Goal: Book appointment/travel/reservation

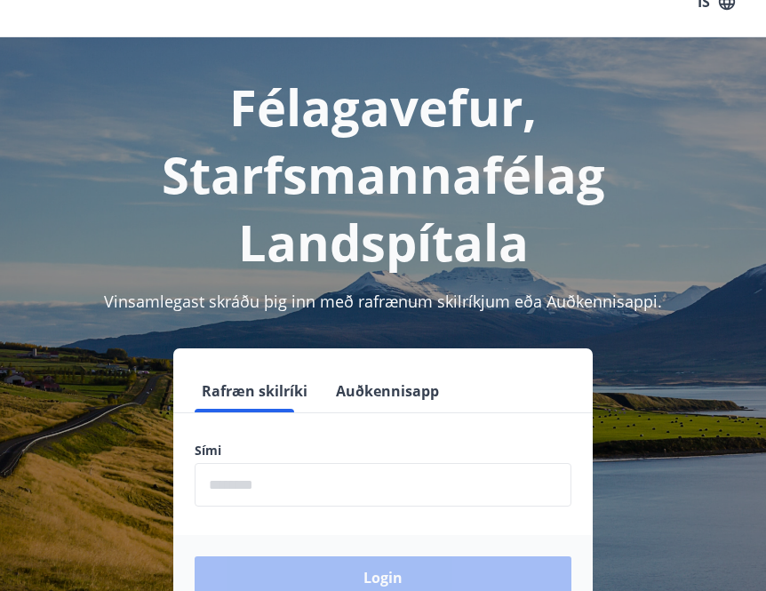
scroll to position [32, 0]
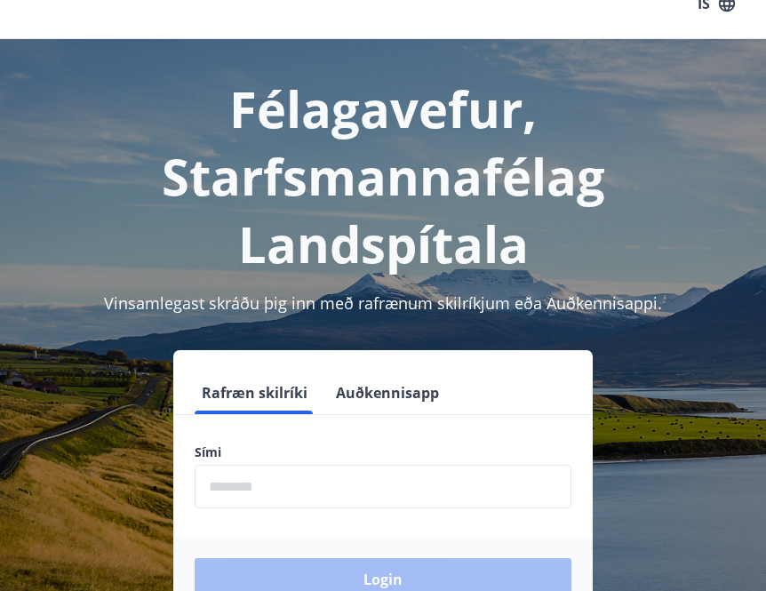
click at [274, 482] on input "phone" at bounding box center [382, 486] width 377 height 44
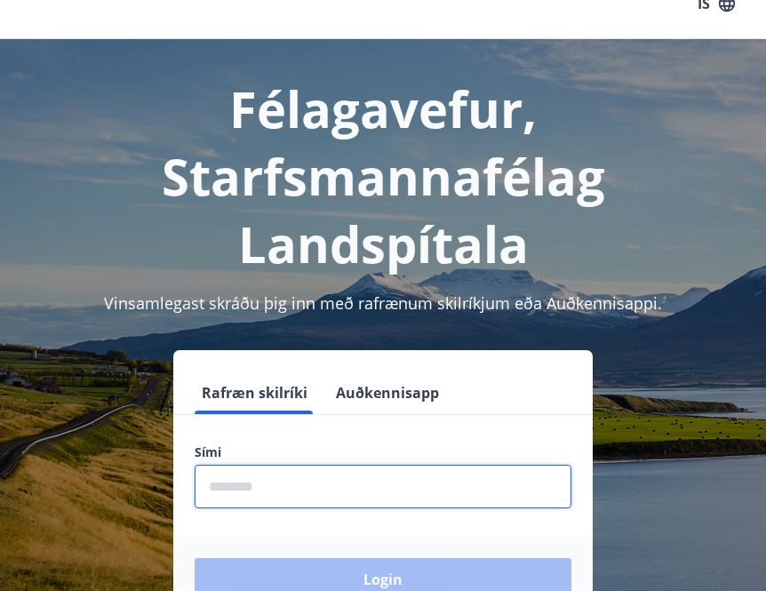
type input "********"
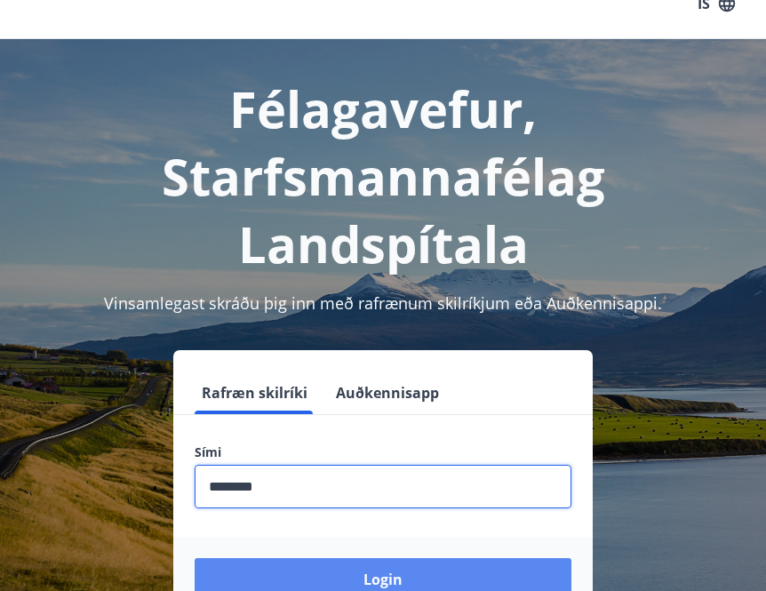
click at [373, 579] on button "Login" at bounding box center [382, 579] width 377 height 43
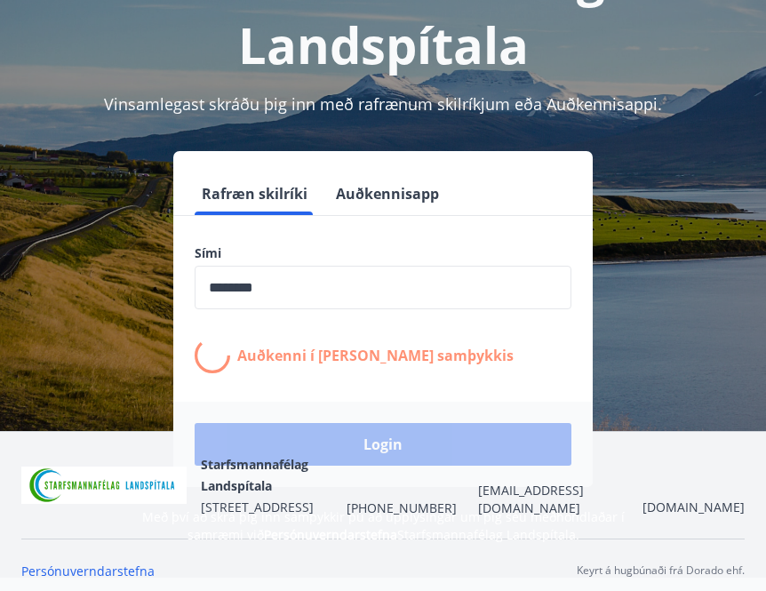
scroll to position [242, 0]
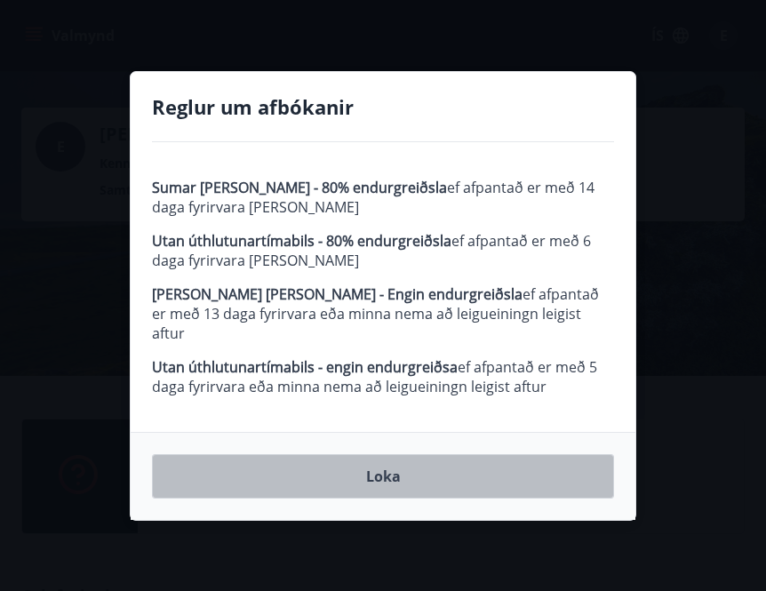
click at [392, 471] on button "Loka" at bounding box center [383, 476] width 462 height 44
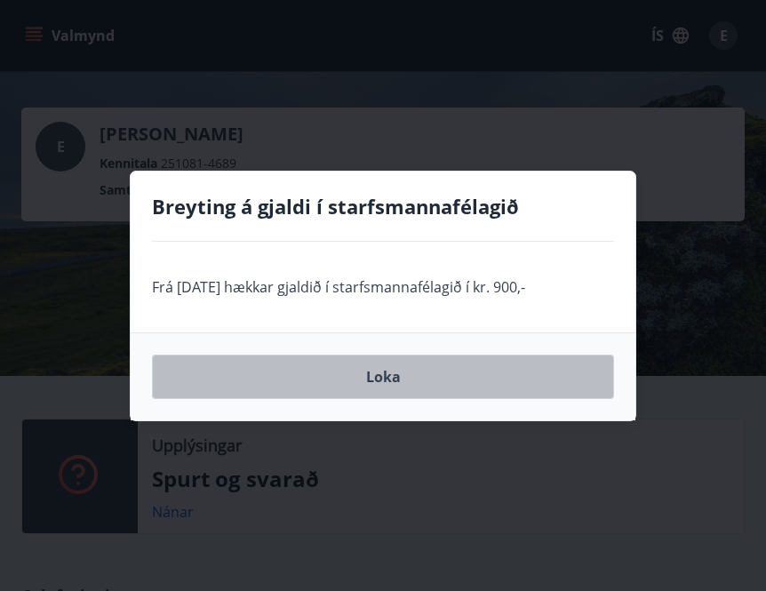
click at [386, 373] on button "Loka" at bounding box center [383, 376] width 462 height 44
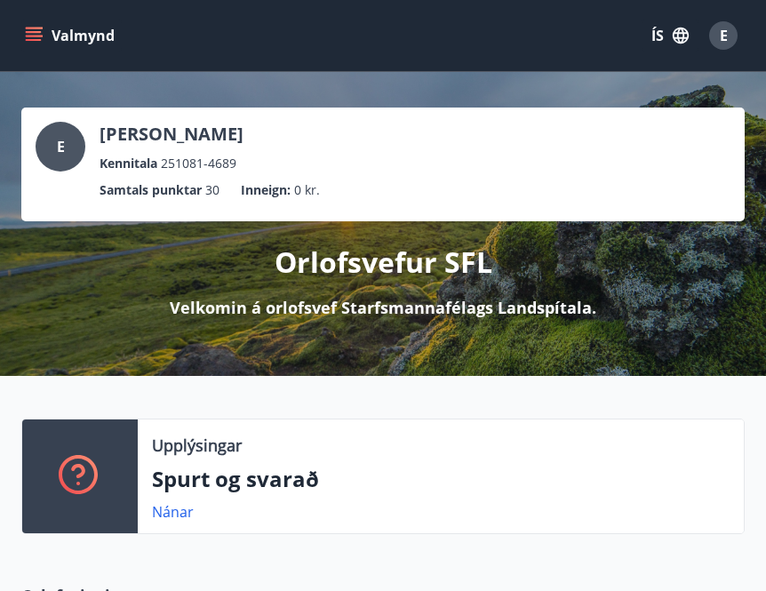
click at [39, 36] on icon "menu" at bounding box center [36, 36] width 20 height 2
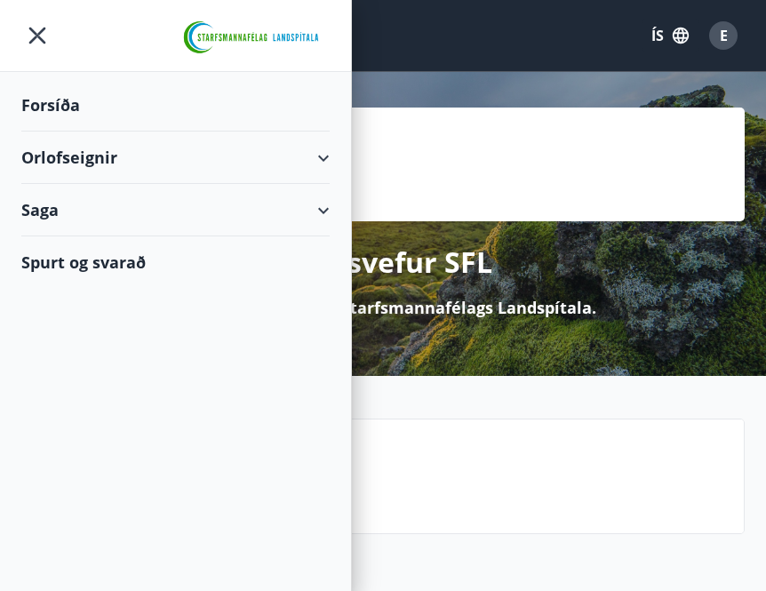
click at [73, 154] on div "Orlofseignir" at bounding box center [175, 157] width 308 height 52
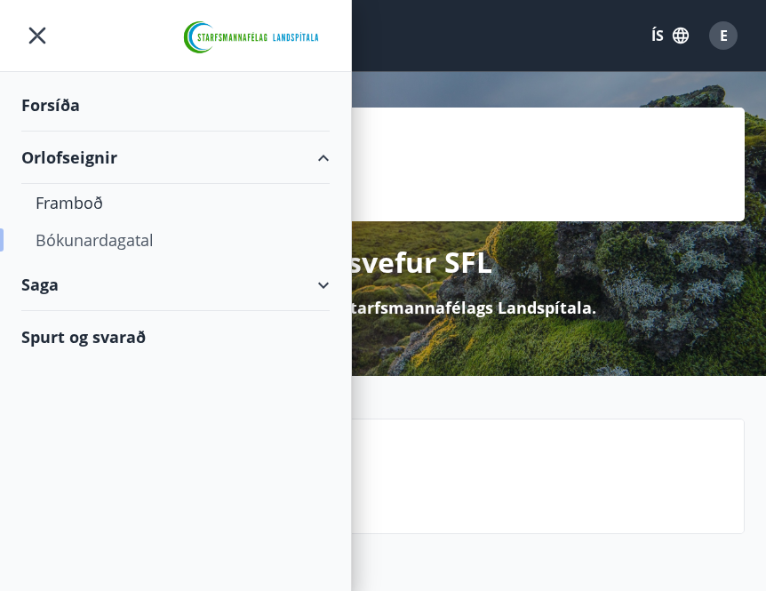
click at [94, 237] on div "Bókunardagatal" at bounding box center [176, 239] width 280 height 37
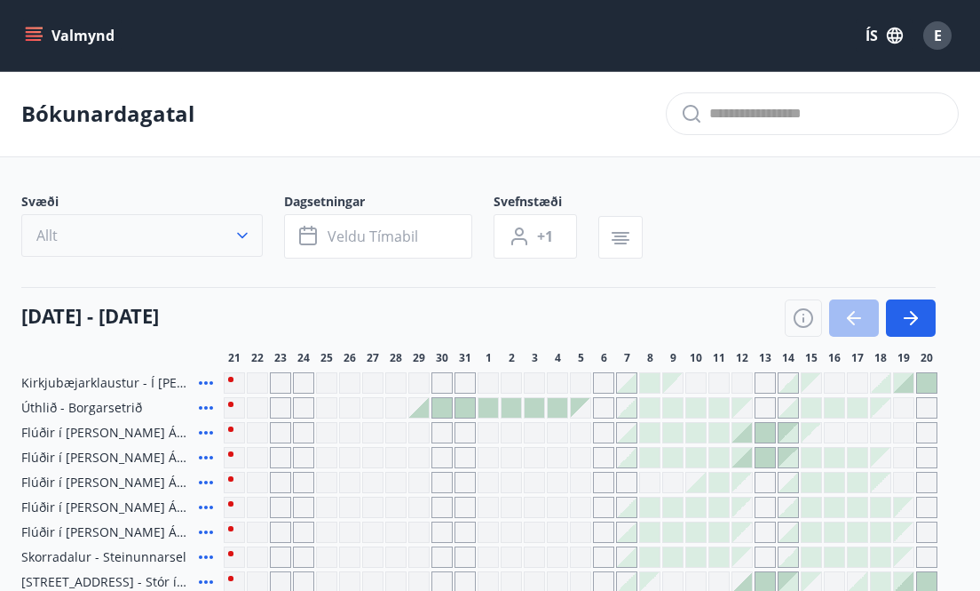
click at [235, 232] on icon "button" at bounding box center [243, 235] width 18 height 18
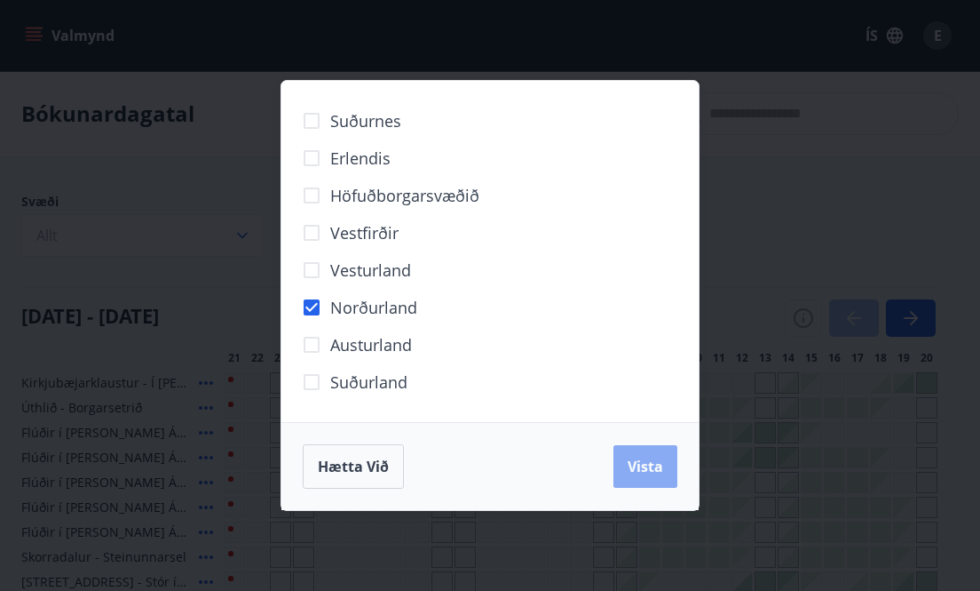
click at [653, 471] on span "Vista" at bounding box center [646, 466] width 36 height 20
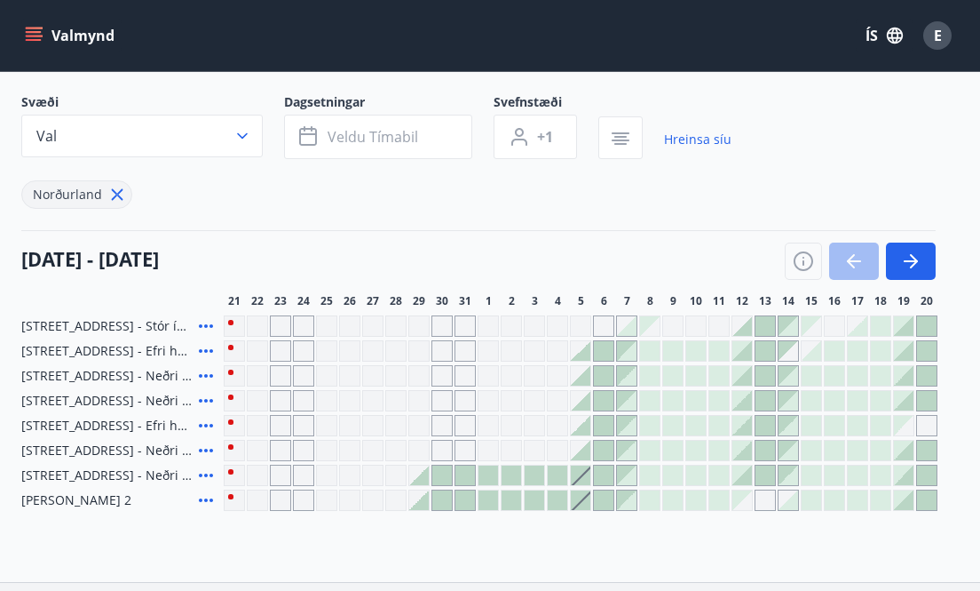
scroll to position [102, 0]
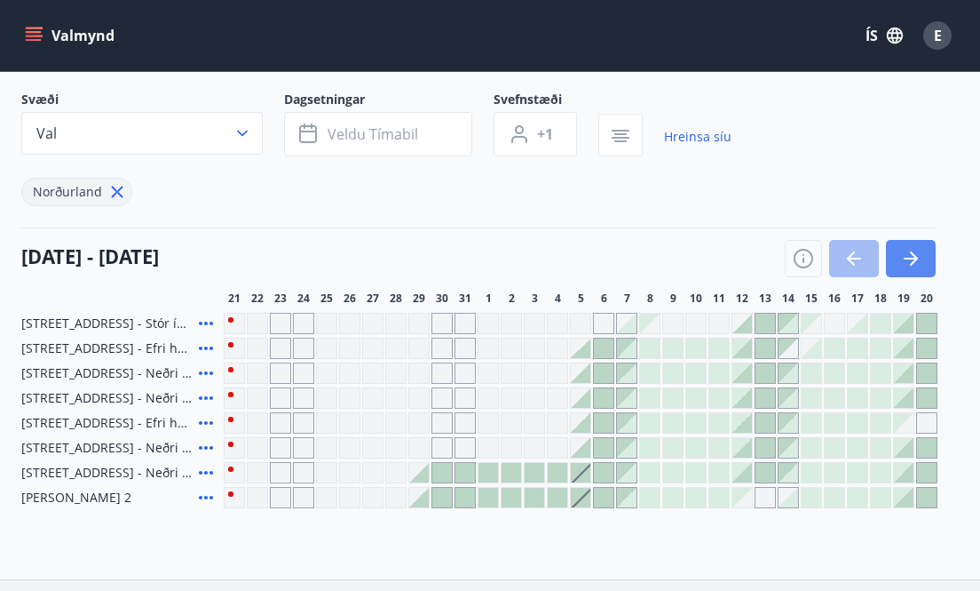
click at [765, 252] on icon "button" at bounding box center [910, 258] width 21 height 21
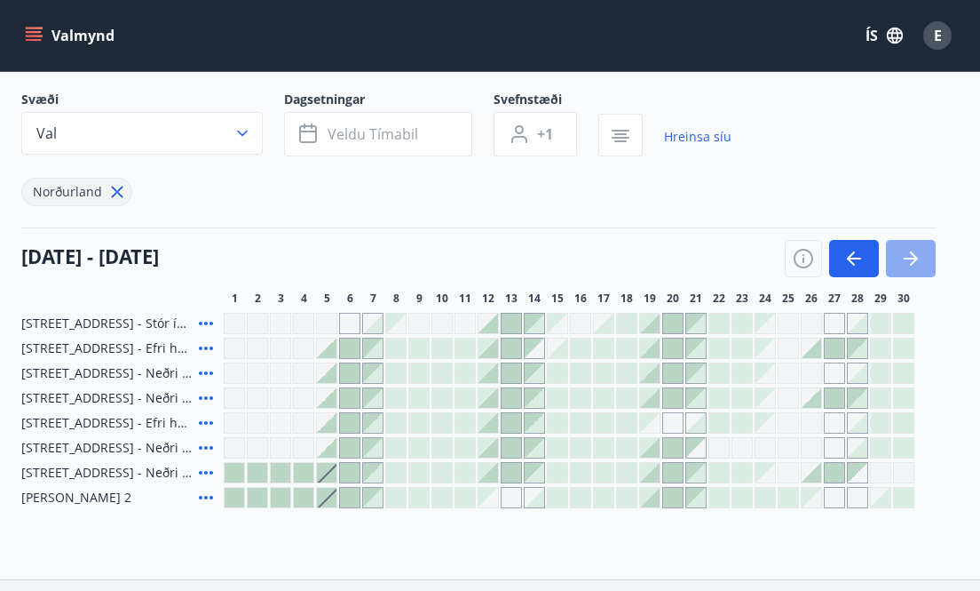
click at [765, 252] on icon "button" at bounding box center [910, 258] width 21 height 21
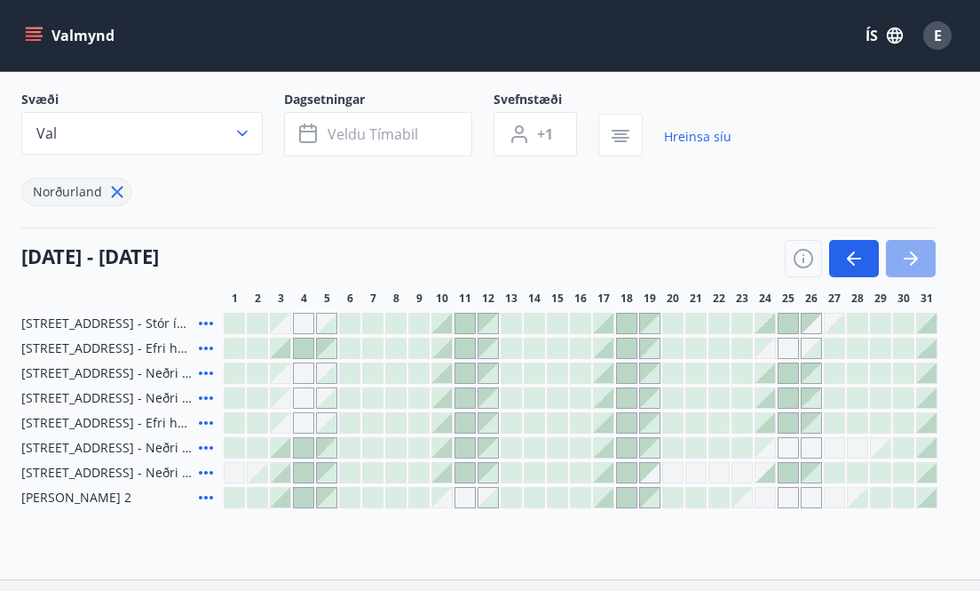
click at [765, 253] on icon "button" at bounding box center [910, 258] width 21 height 21
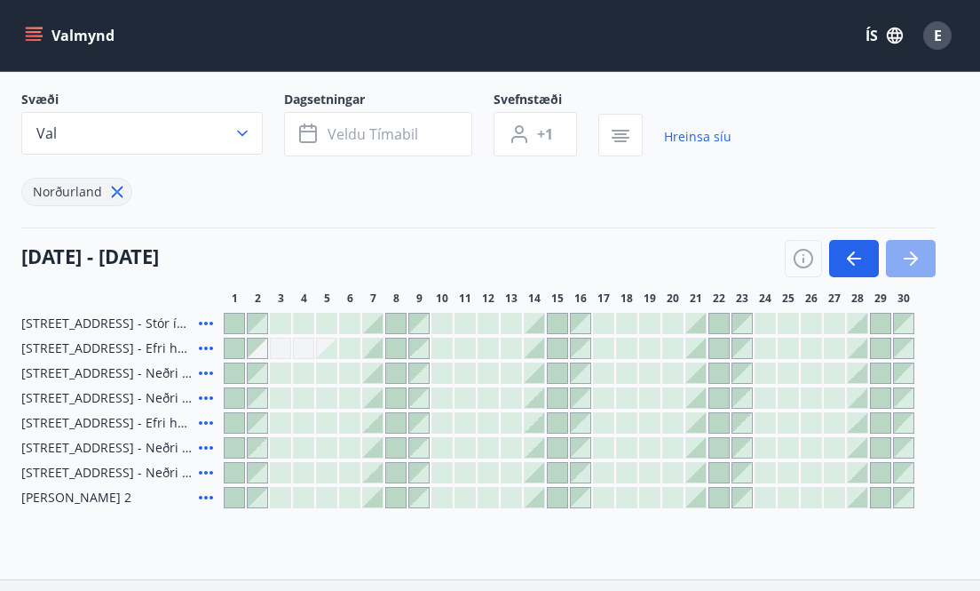
click at [765, 253] on icon "button" at bounding box center [910, 258] width 21 height 21
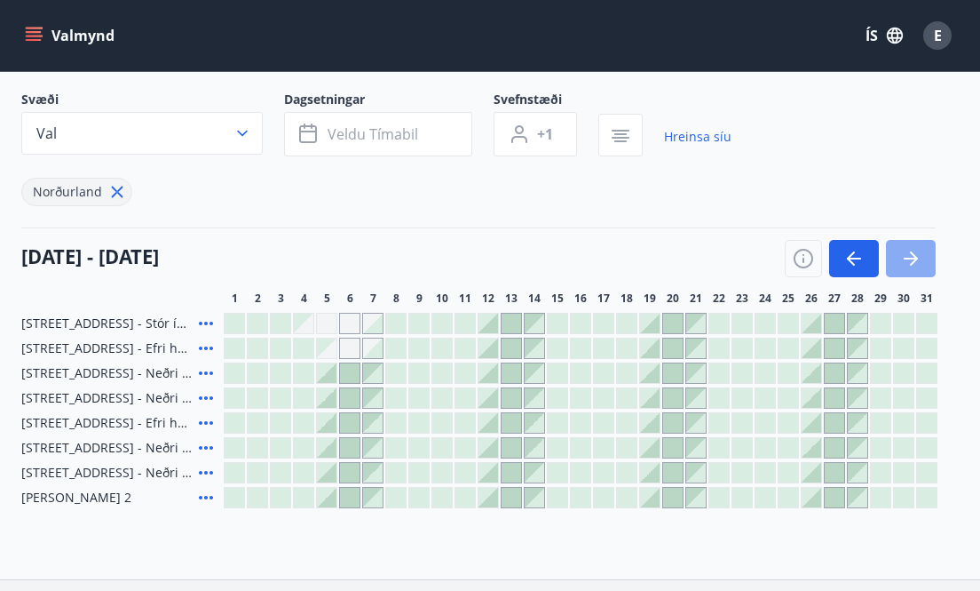
click at [765, 253] on icon "button" at bounding box center [910, 258] width 21 height 21
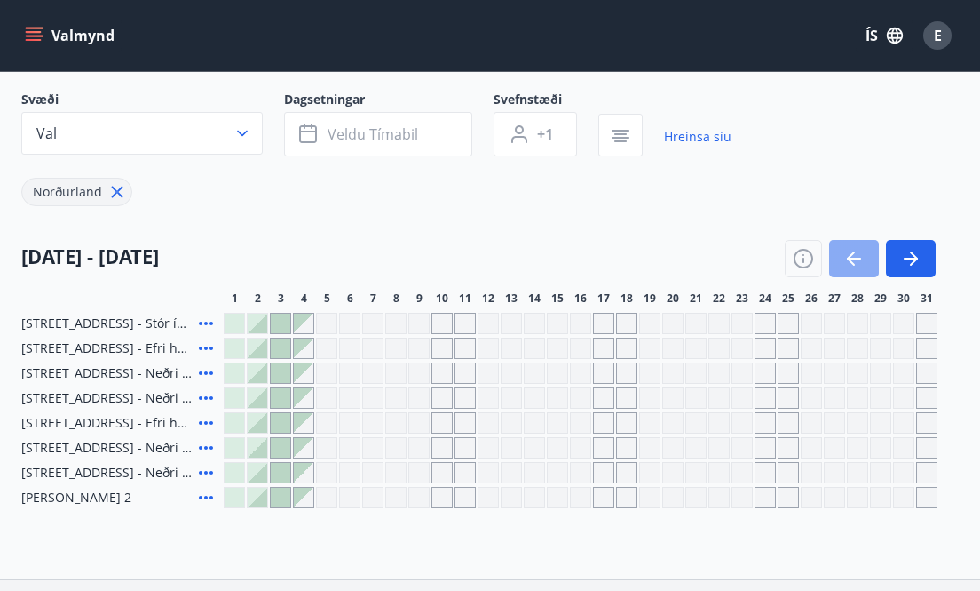
click at [765, 258] on icon "button" at bounding box center [854, 259] width 14 height 2
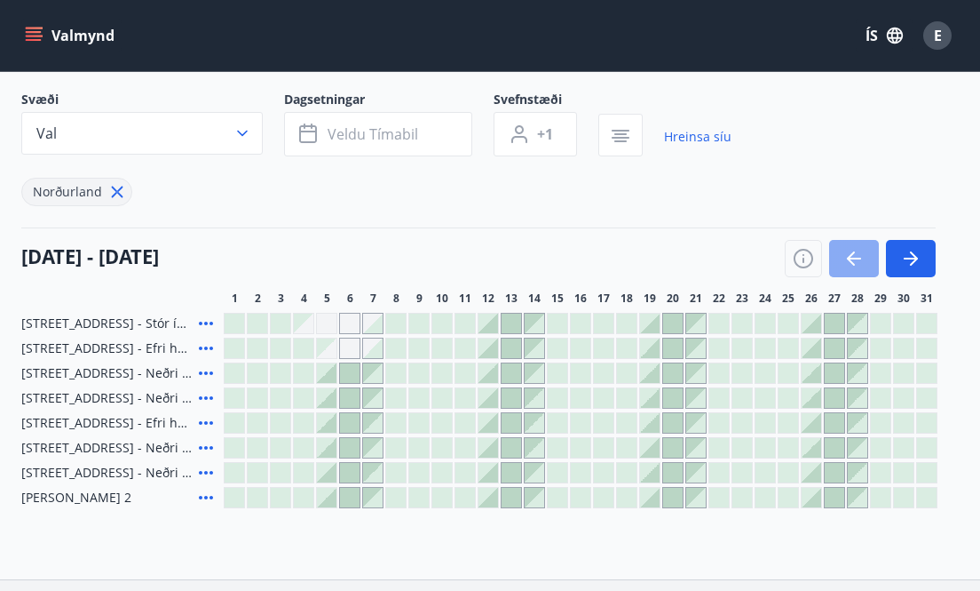
click at [765, 258] on icon "button" at bounding box center [854, 259] width 14 height 2
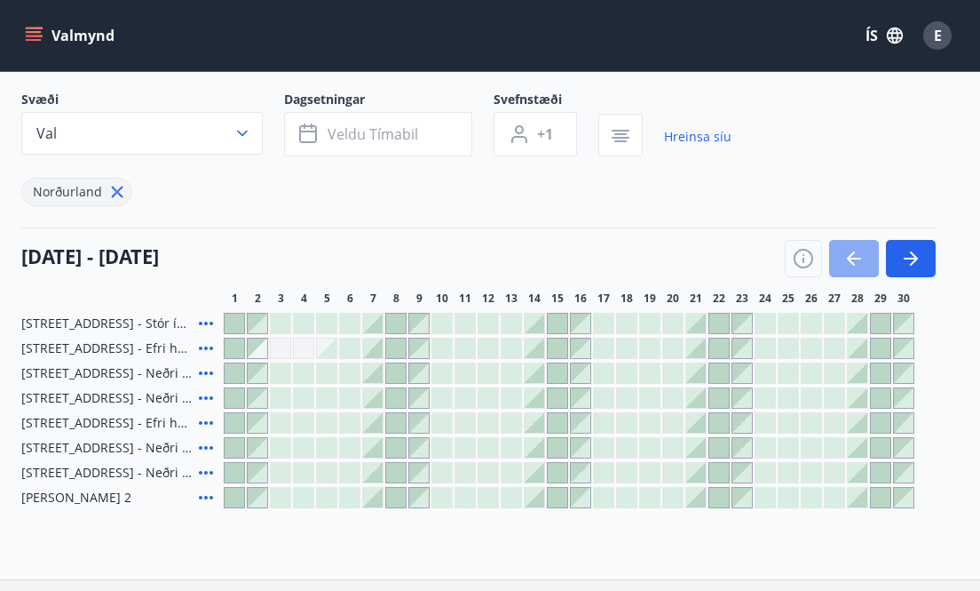
click at [765, 258] on icon "button" at bounding box center [854, 259] width 14 height 2
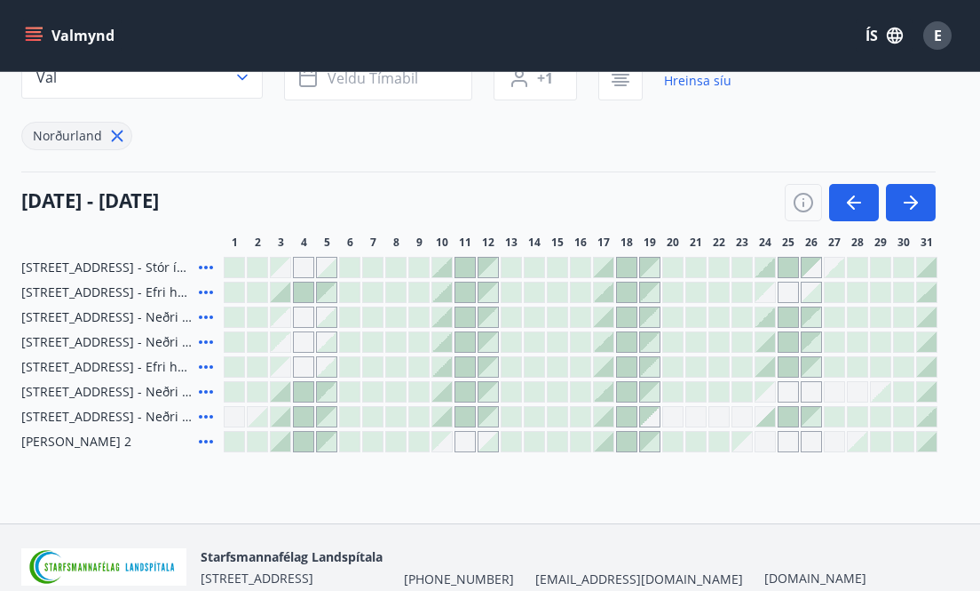
scroll to position [155, 0]
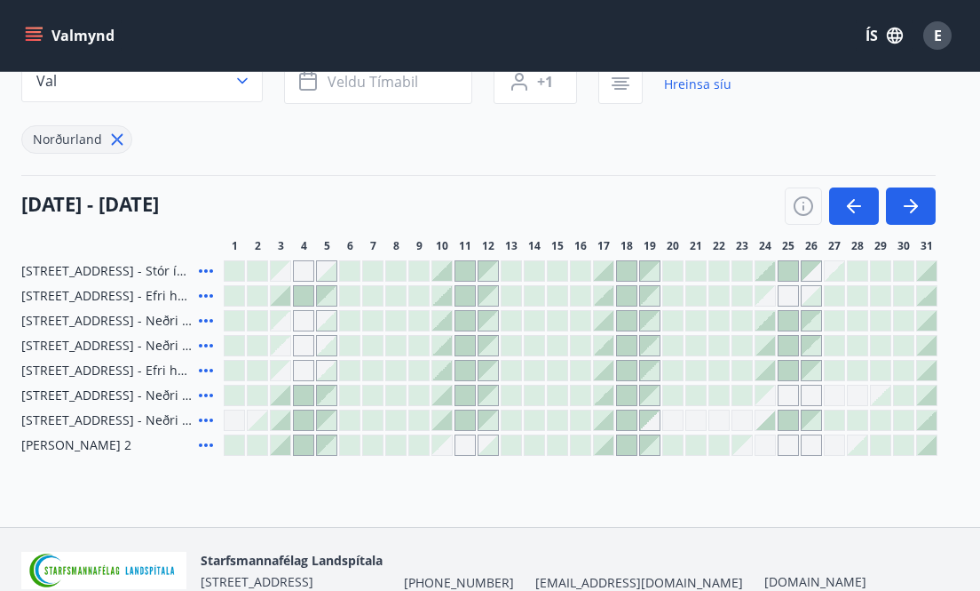
click at [283, 399] on div at bounding box center [281, 395] width 20 height 20
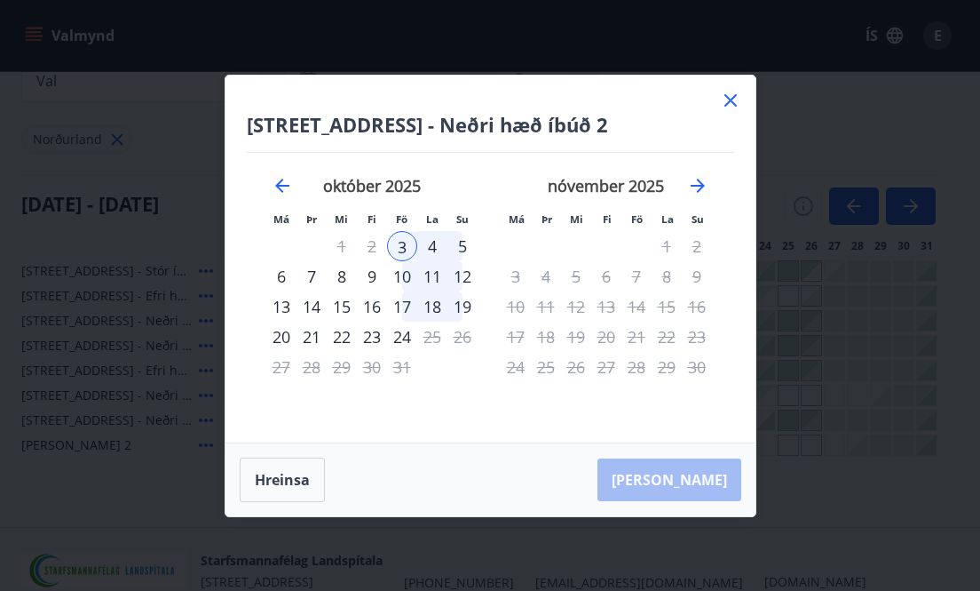
click at [281, 277] on div "6" at bounding box center [281, 276] width 30 height 30
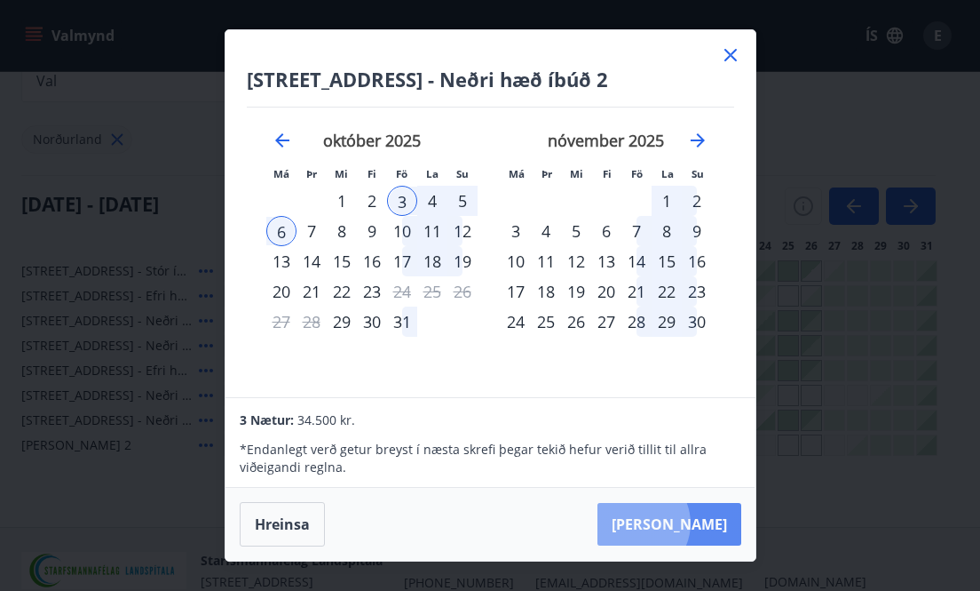
click at [690, 523] on button "[PERSON_NAME]" at bounding box center [670, 524] width 144 height 43
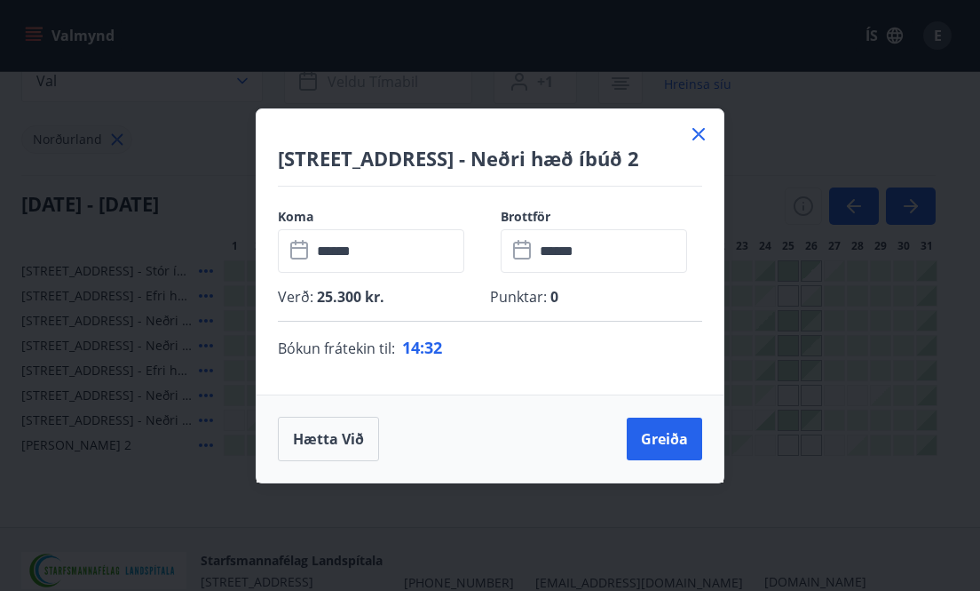
click at [699, 132] on icon at bounding box center [699, 133] width 3 height 3
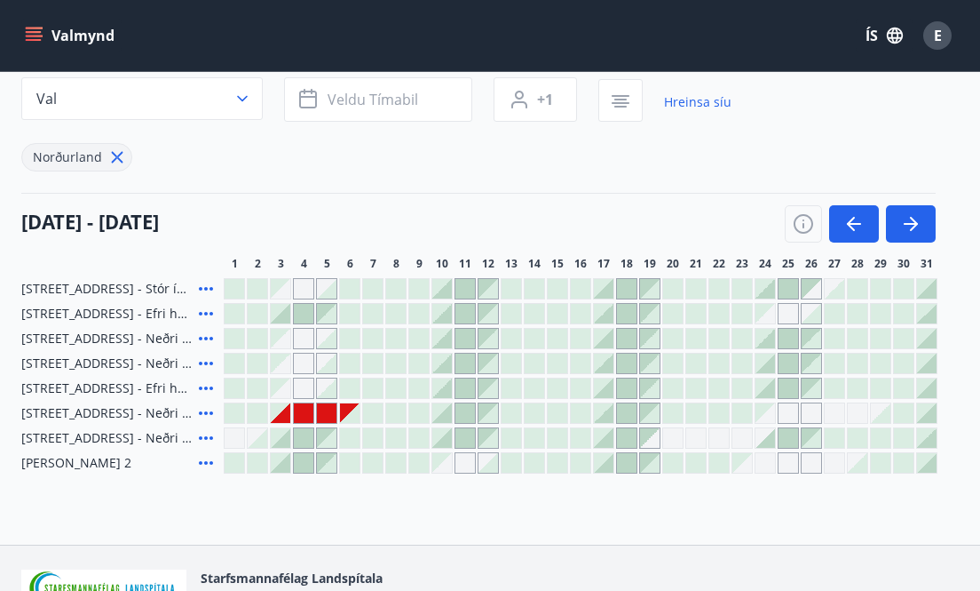
scroll to position [0, 0]
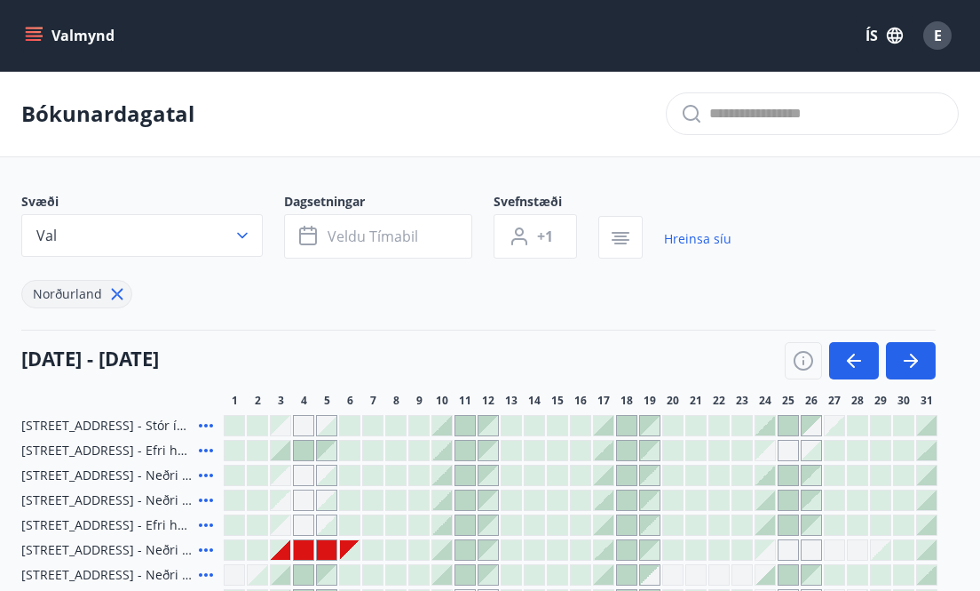
click at [36, 30] on icon "menu" at bounding box center [34, 36] width 18 height 18
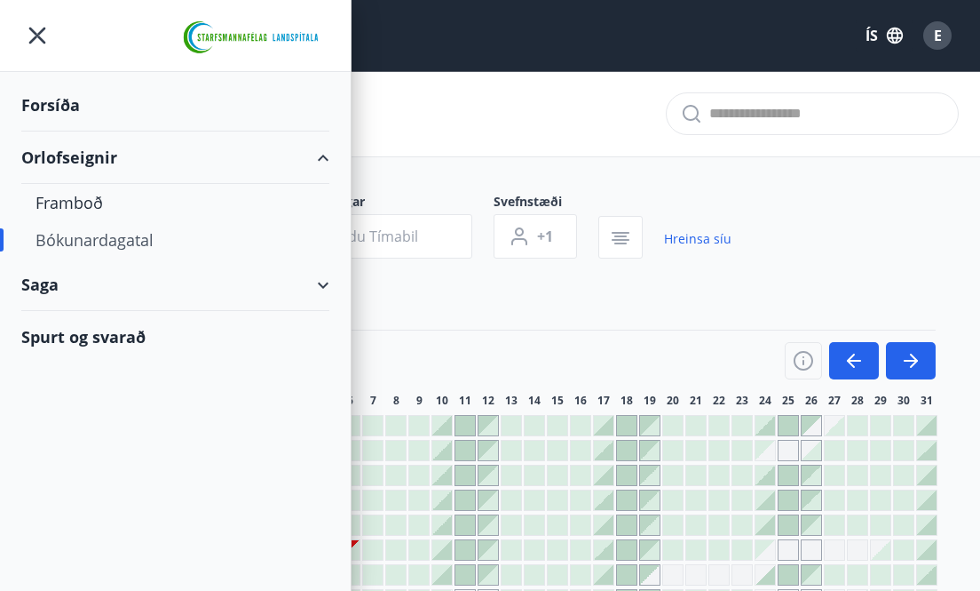
click at [68, 162] on div "Orlofseignir" at bounding box center [175, 157] width 308 height 52
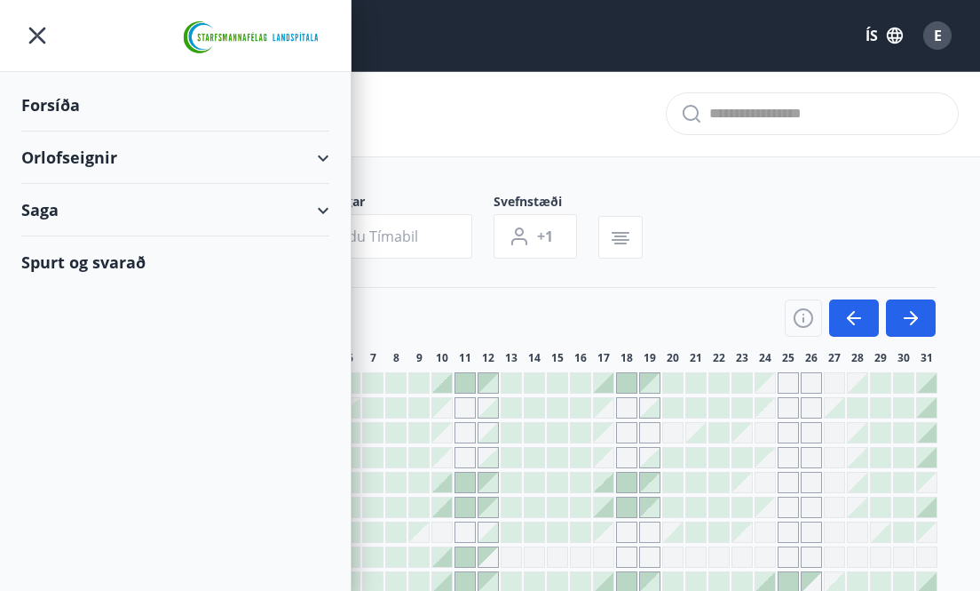
click at [75, 194] on div "Saga" at bounding box center [175, 210] width 308 height 52
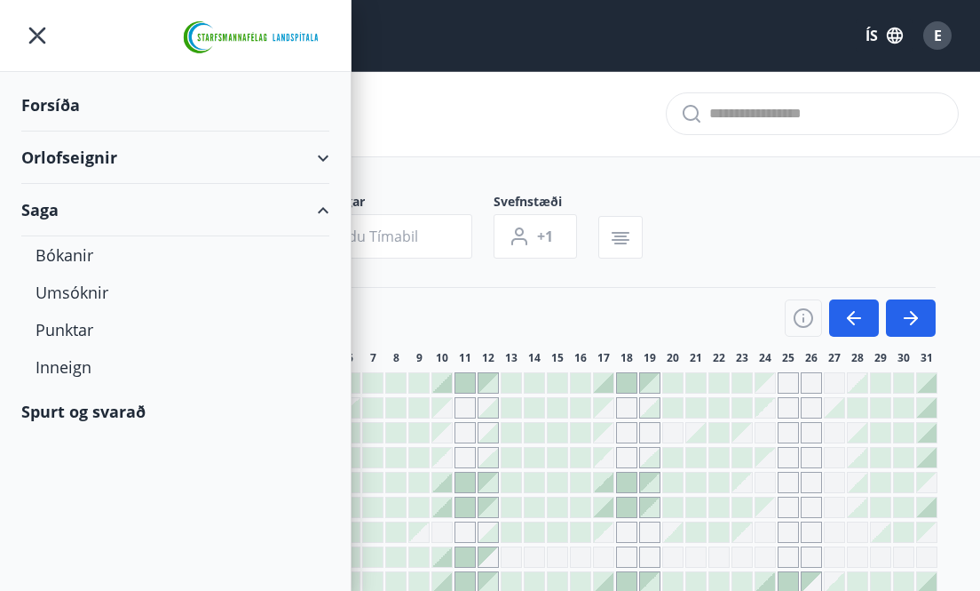
click at [76, 164] on div "Orlofseignir" at bounding box center [175, 157] width 308 height 52
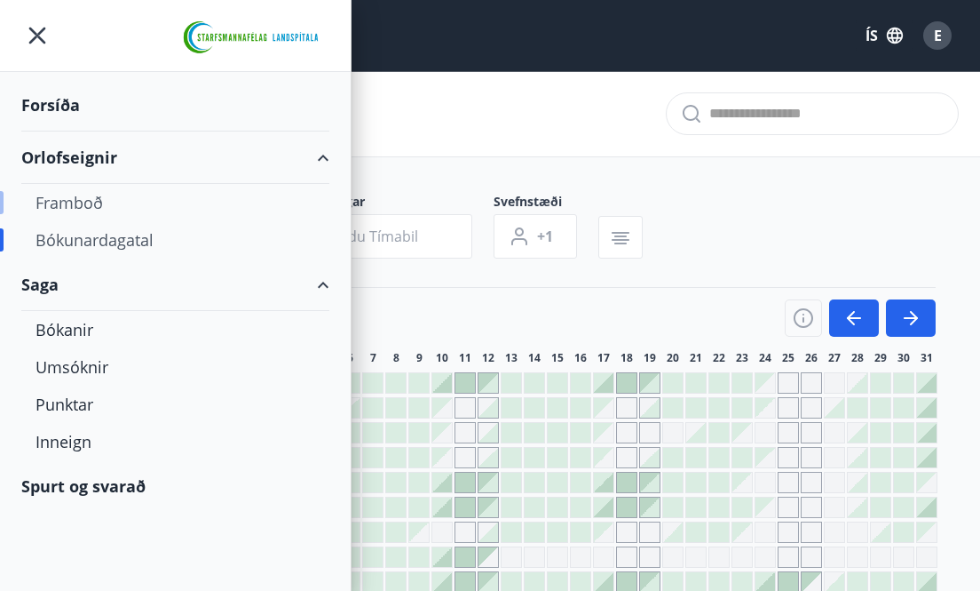
click at [75, 210] on div "Framboð" at bounding box center [176, 202] width 280 height 37
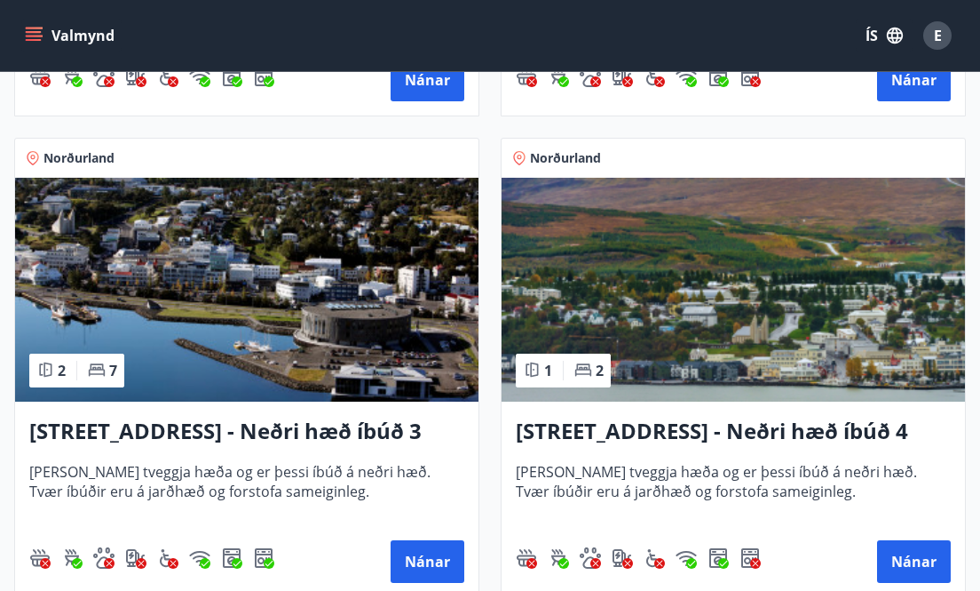
scroll to position [2663, 0]
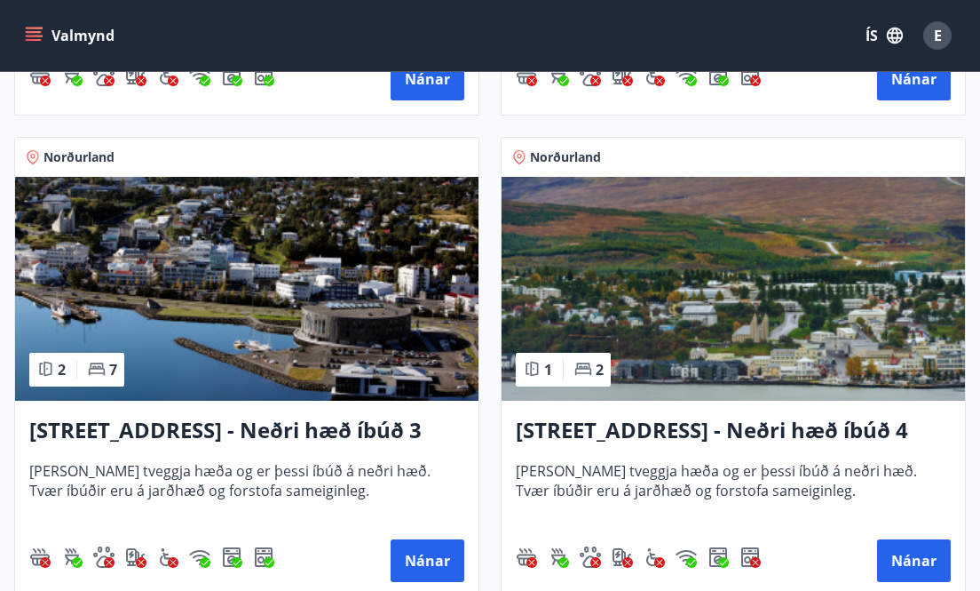
click at [682, 299] on img at bounding box center [734, 289] width 464 height 224
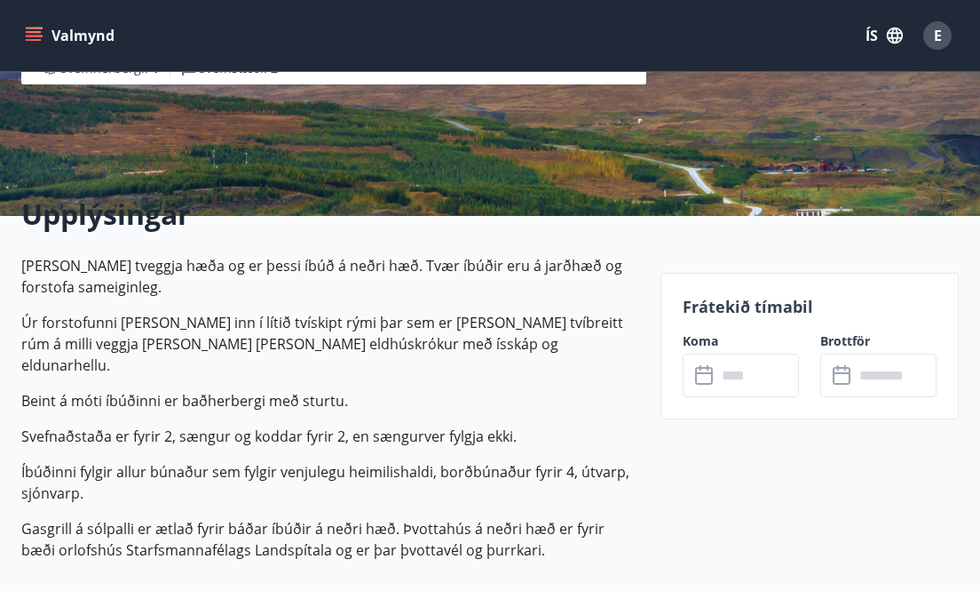
scroll to position [321, 0]
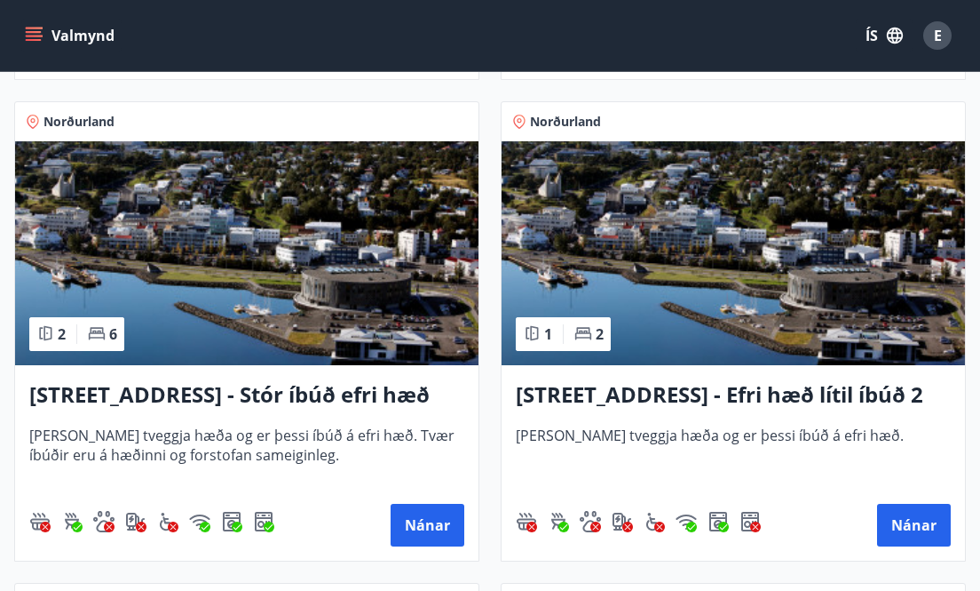
scroll to position [2214, 0]
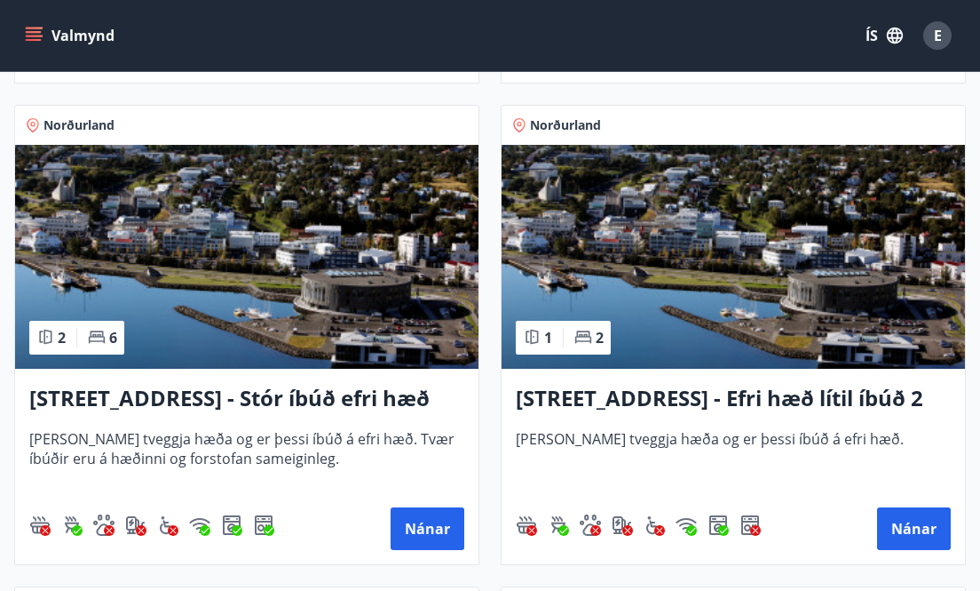
click at [354, 278] on img at bounding box center [247, 257] width 464 height 224
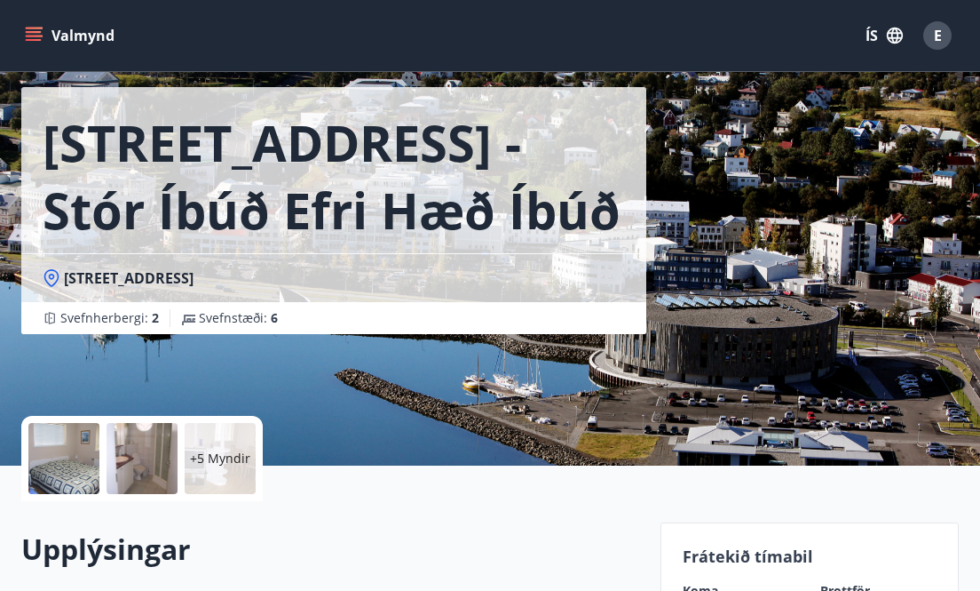
scroll to position [67, 0]
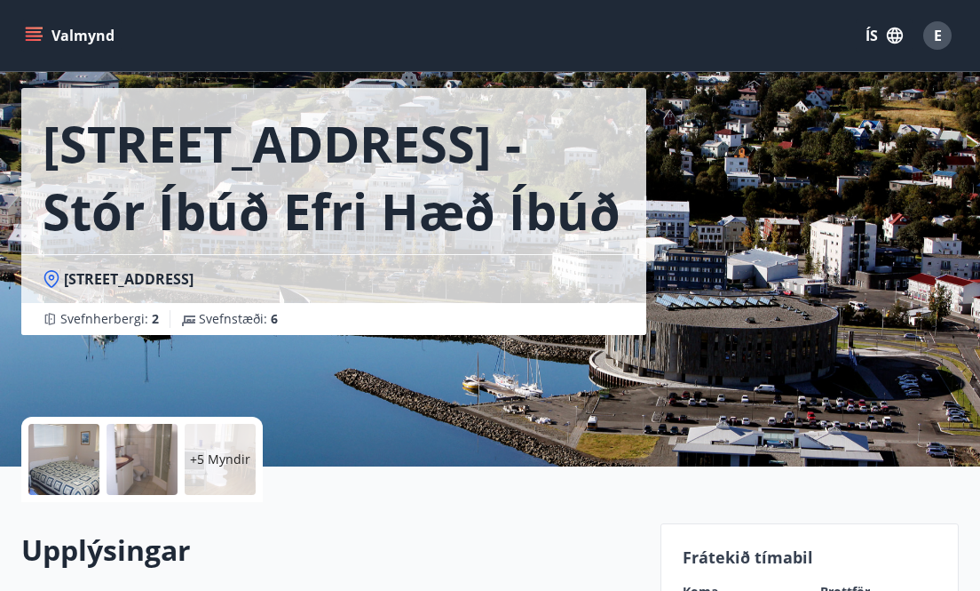
click at [78, 463] on div at bounding box center [63, 459] width 71 height 71
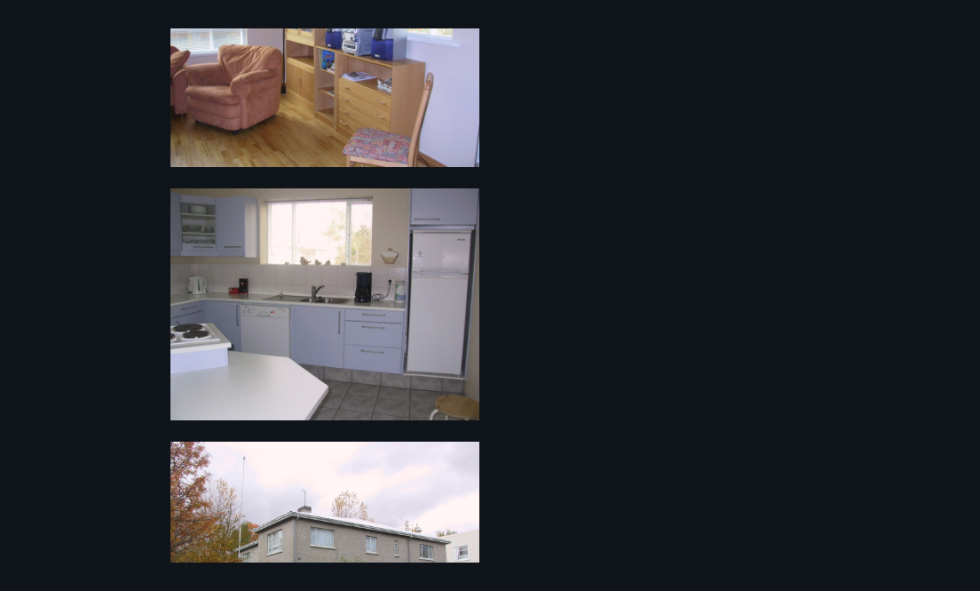
scroll to position [1581, 0]
